Goal: Transaction & Acquisition: Download file/media

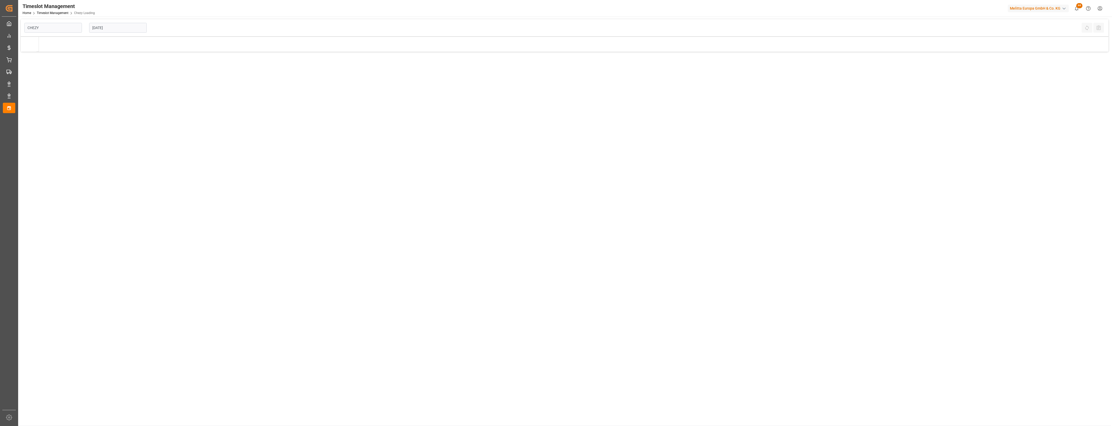
type input "Chezy Loading"
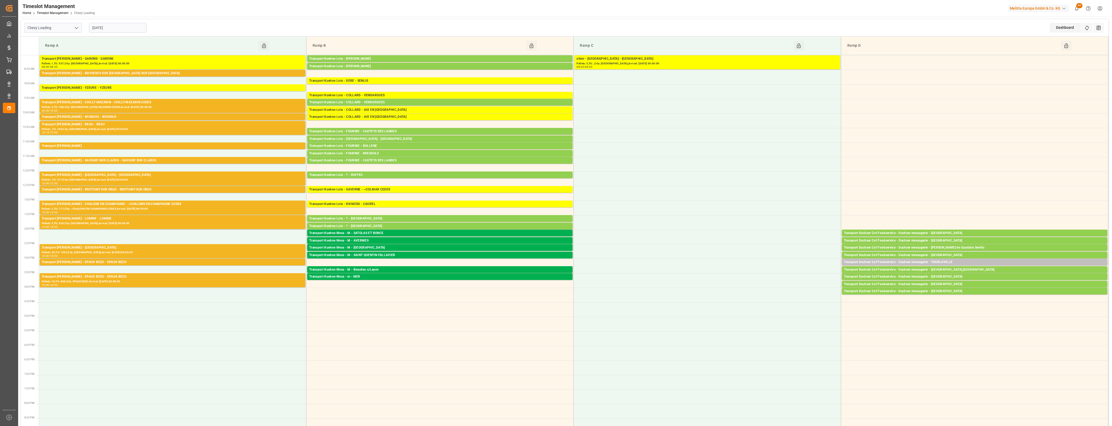
click at [95, 42] on div "Ramp A" at bounding box center [151, 46] width 216 height 10
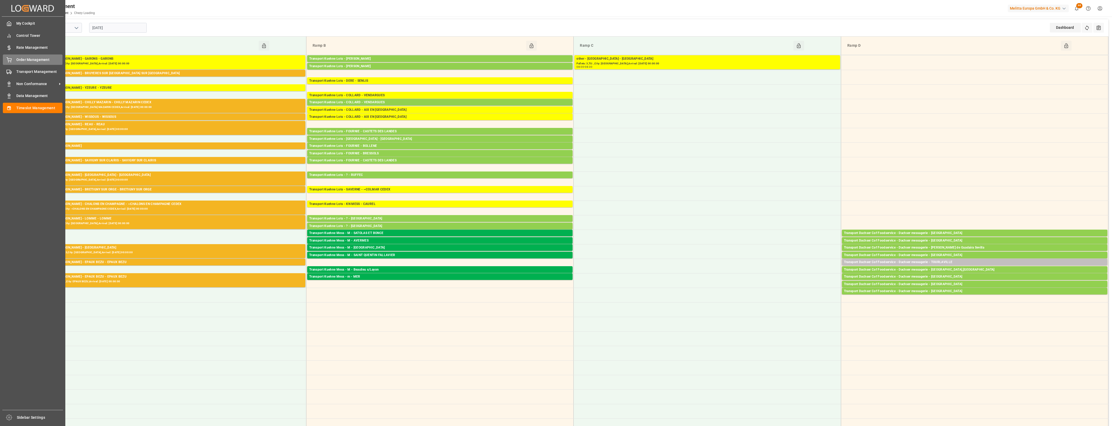
click at [12, 60] on div "Order Management Order Management" at bounding box center [33, 59] width 60 height 10
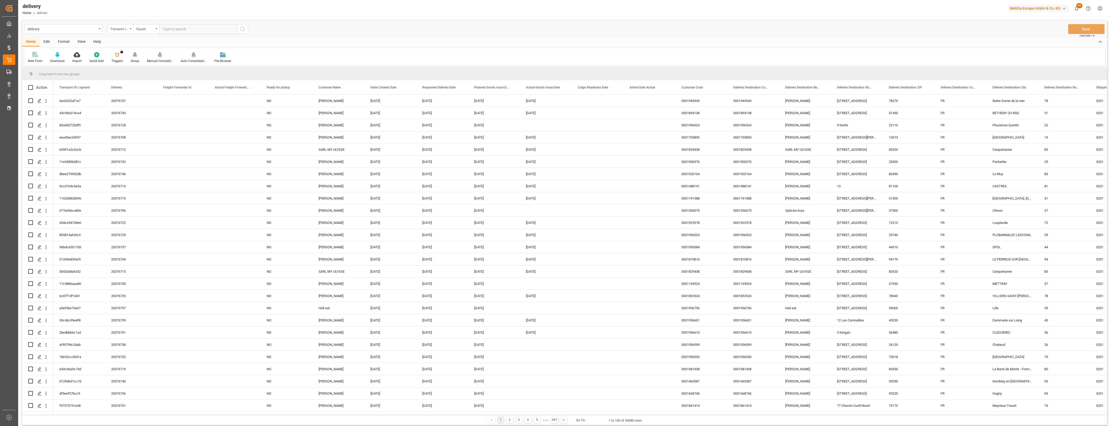
click at [135, 57] on div "Group" at bounding box center [135, 57] width 16 height 11
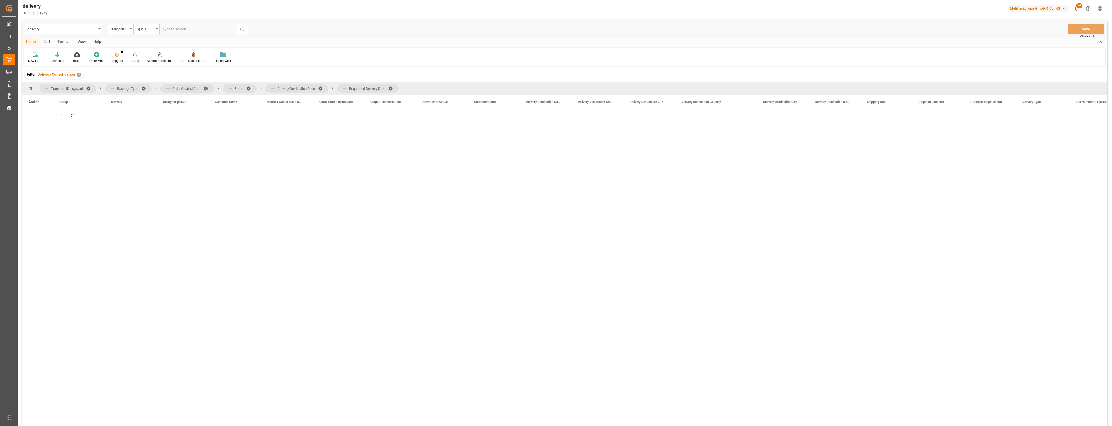
click at [205, 87] on span at bounding box center [208, 88] width 8 height 5
click at [185, 87] on span at bounding box center [188, 88] width 8 height 5
click at [217, 87] on span at bounding box center [217, 88] width 8 height 5
click at [214, 87] on span at bounding box center [216, 88] width 8 height 5
click at [61, 115] on span "Press SPACE to select this row." at bounding box center [61, 115] width 5 height 5
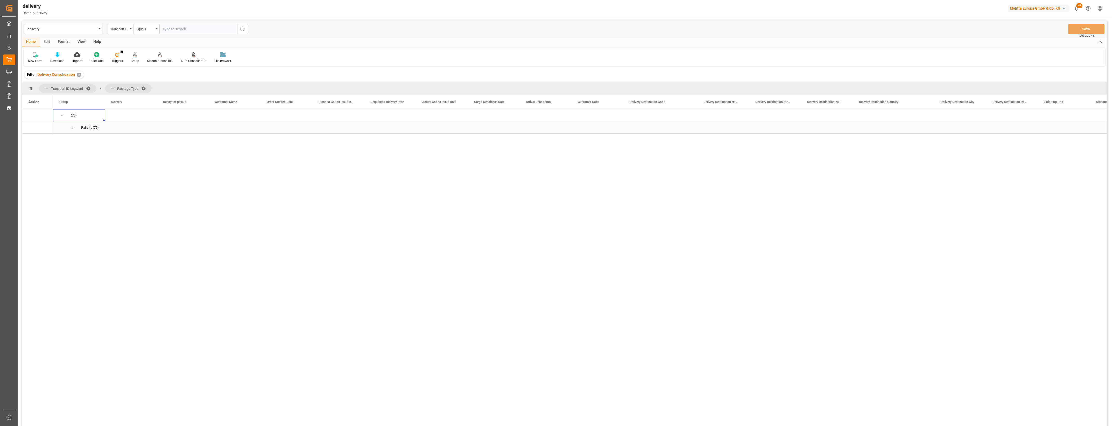
click at [74, 127] on span "Press SPACE to select this row." at bounding box center [72, 127] width 5 height 5
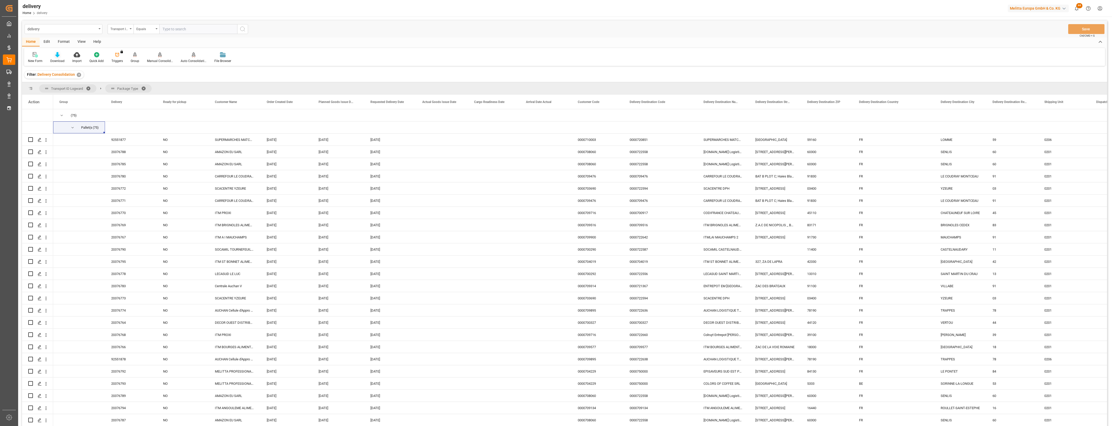
click at [58, 55] on icon at bounding box center [57, 54] width 4 height 5
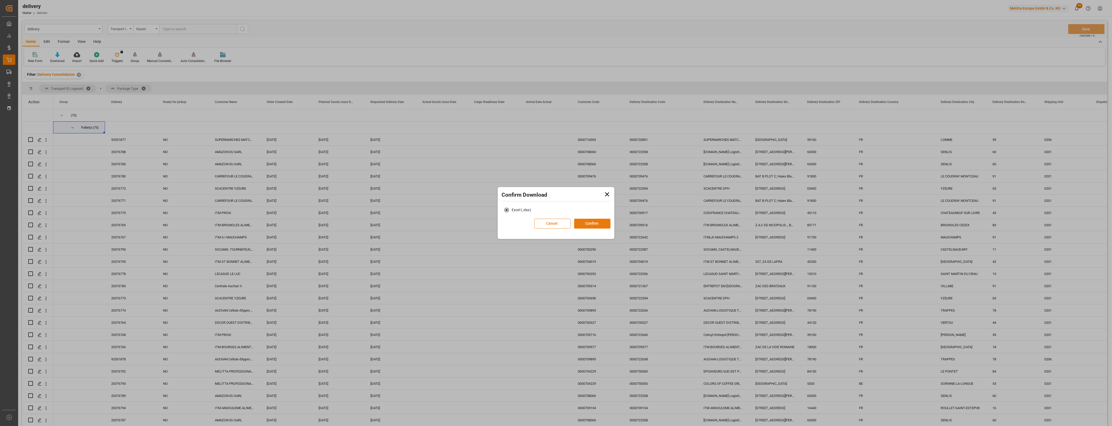
click at [582, 223] on button "Confirm" at bounding box center [592, 224] width 36 height 10
click at [561, 230] on link "Go to Downloads" at bounding box center [554, 229] width 28 height 4
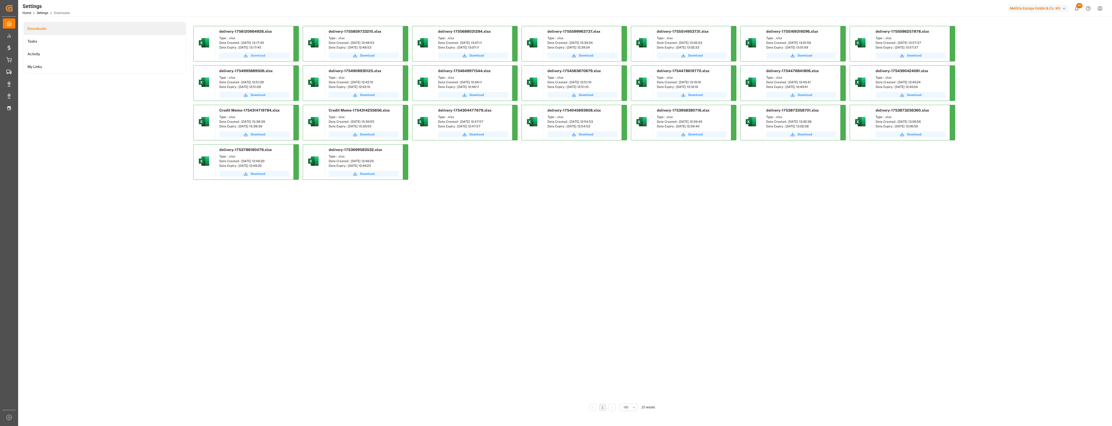
click at [260, 54] on span "Download" at bounding box center [258, 55] width 15 height 5
